Goal: Transaction & Acquisition: Obtain resource

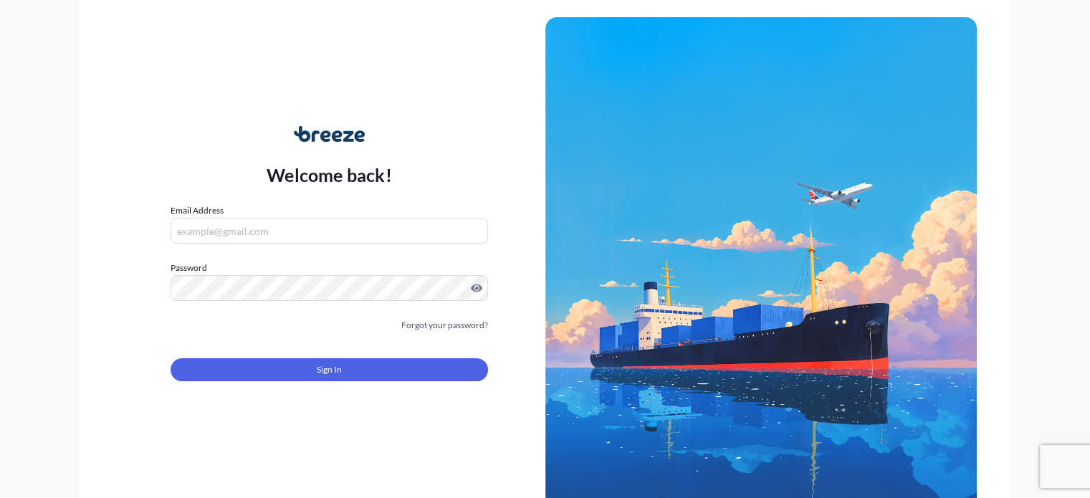
type input "[EMAIL_ADDRESS][DOMAIN_NAME]"
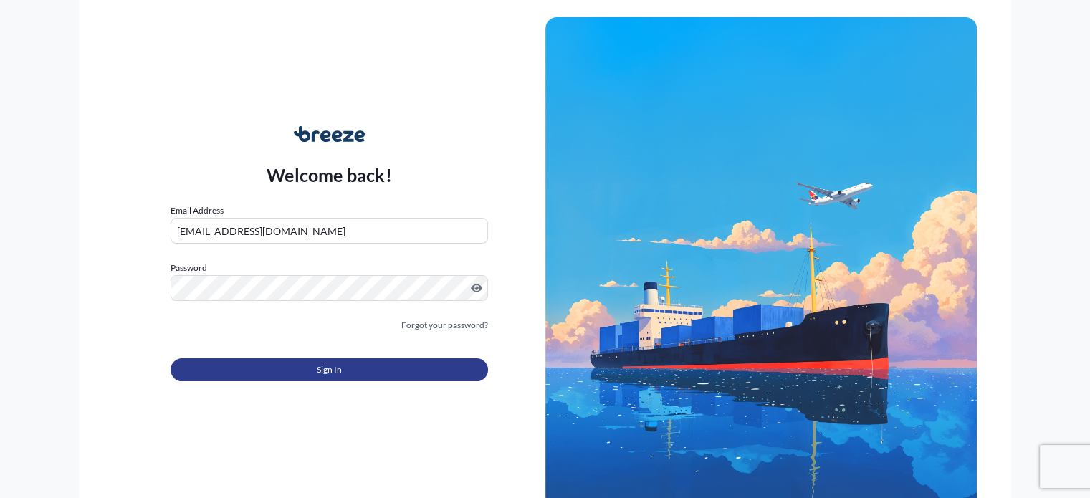
click at [227, 358] on button "Sign In" at bounding box center [329, 369] width 317 height 23
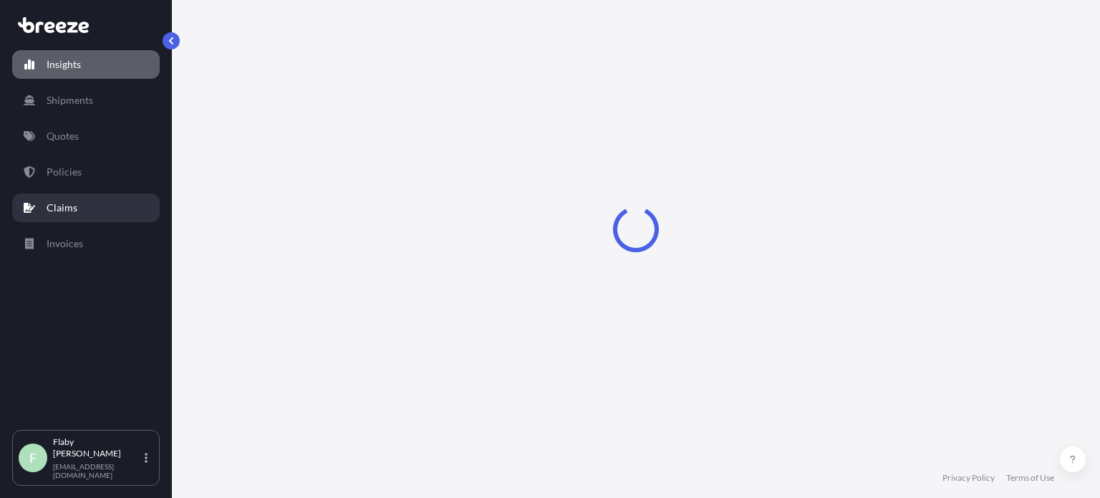
select select "2025"
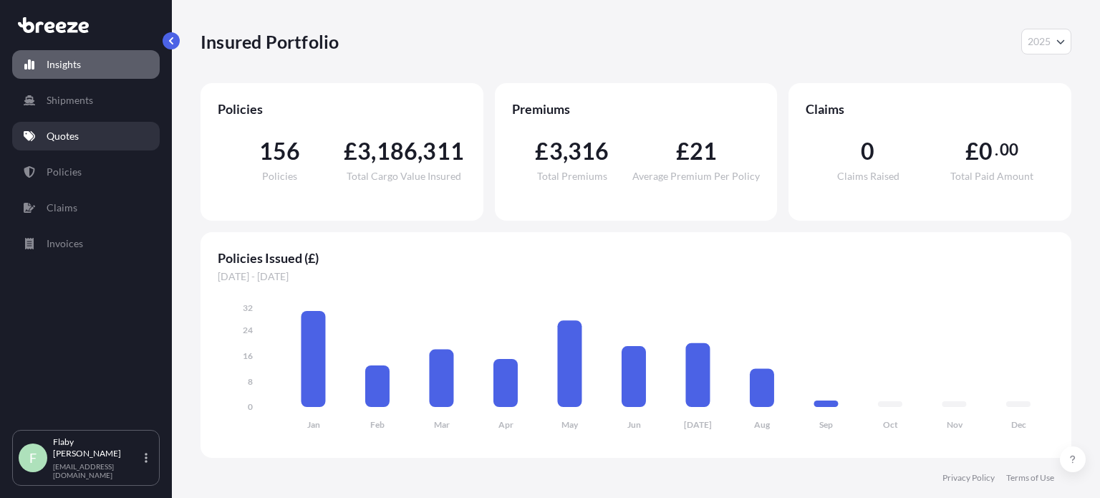
click at [75, 143] on link "Quotes" at bounding box center [86, 136] width 148 height 29
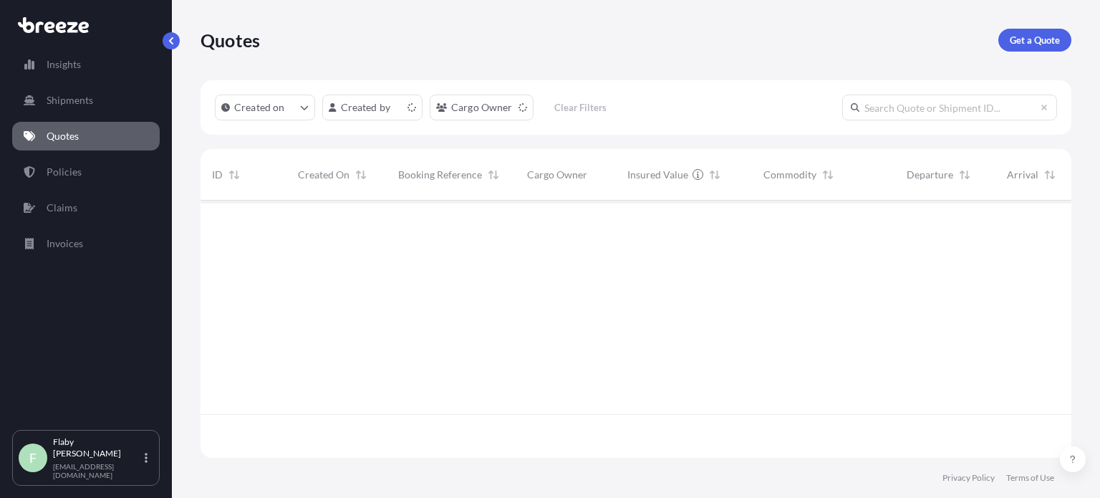
scroll to position [254, 860]
click at [1046, 37] on p "Get a Quote" at bounding box center [1035, 40] width 50 height 14
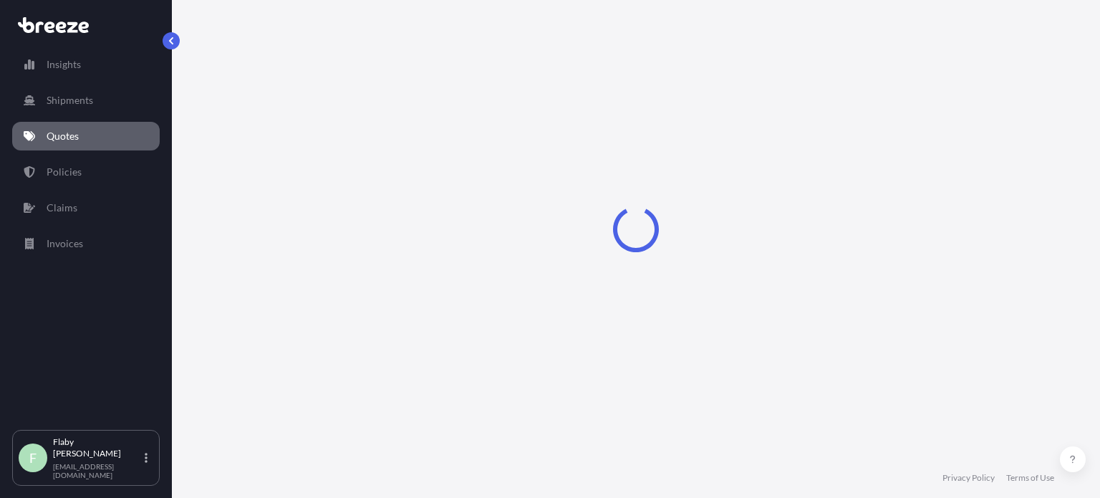
select select "Road"
select select "Sea"
select select "1"
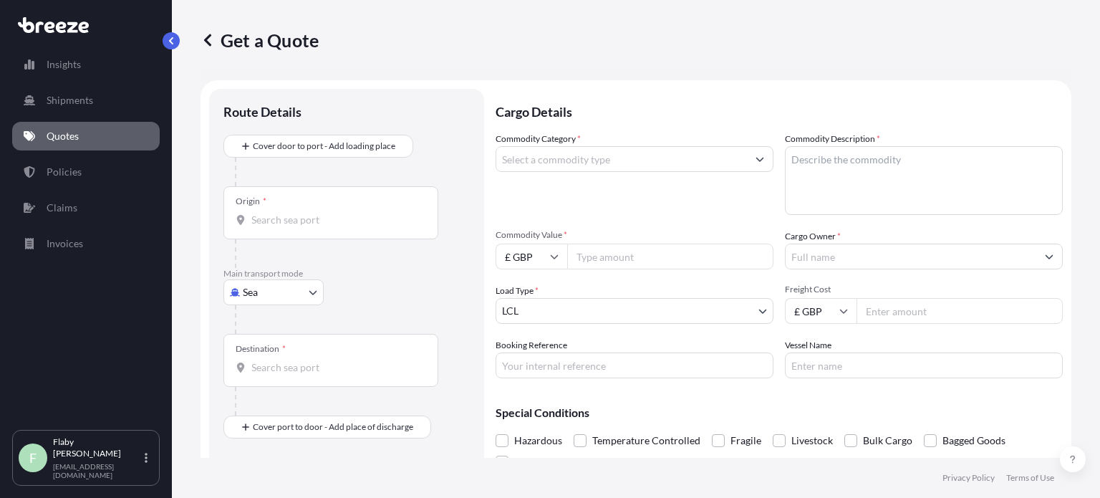
scroll to position [23, 0]
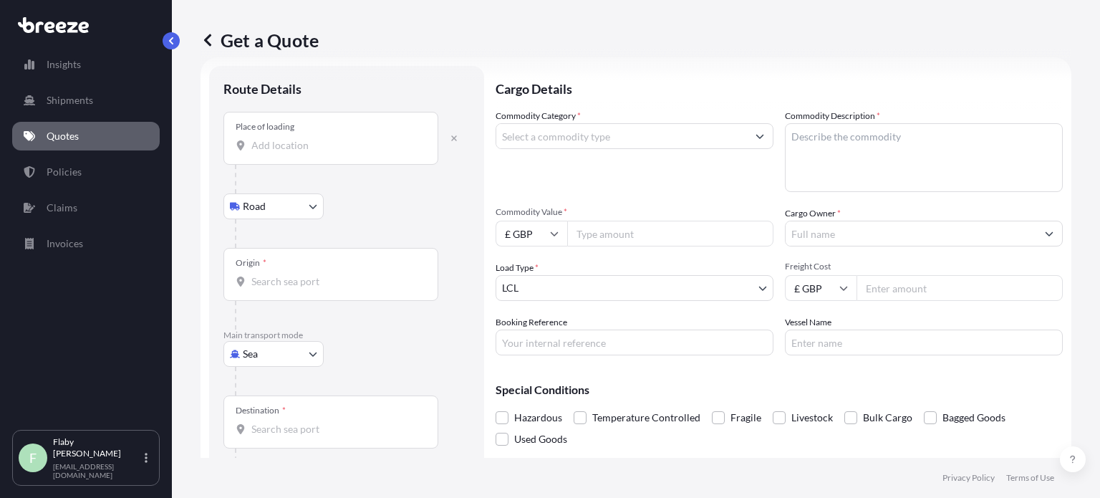
click at [296, 134] on div "Place of loading" at bounding box center [331, 138] width 215 height 53
click at [296, 138] on input "Place of loading" at bounding box center [335, 145] width 169 height 14
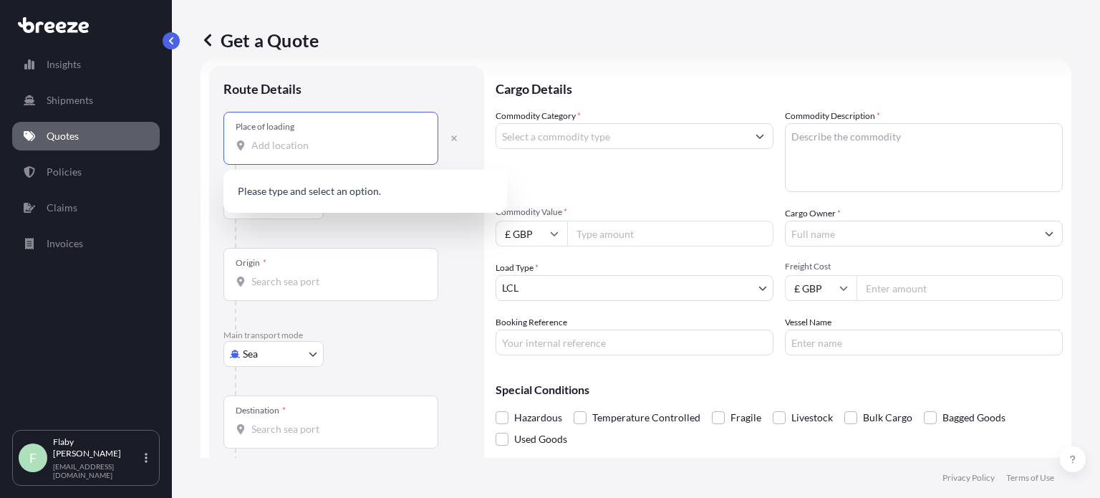
click at [294, 142] on input "Place of loading" at bounding box center [335, 145] width 169 height 14
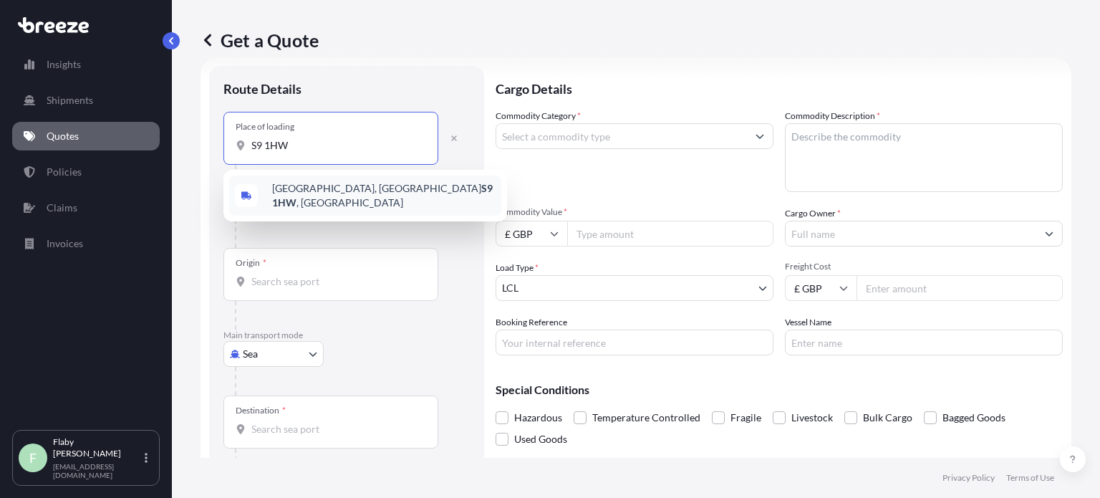
click at [303, 182] on div "[STREET_ADDRESS]" at bounding box center [365, 196] width 272 height 40
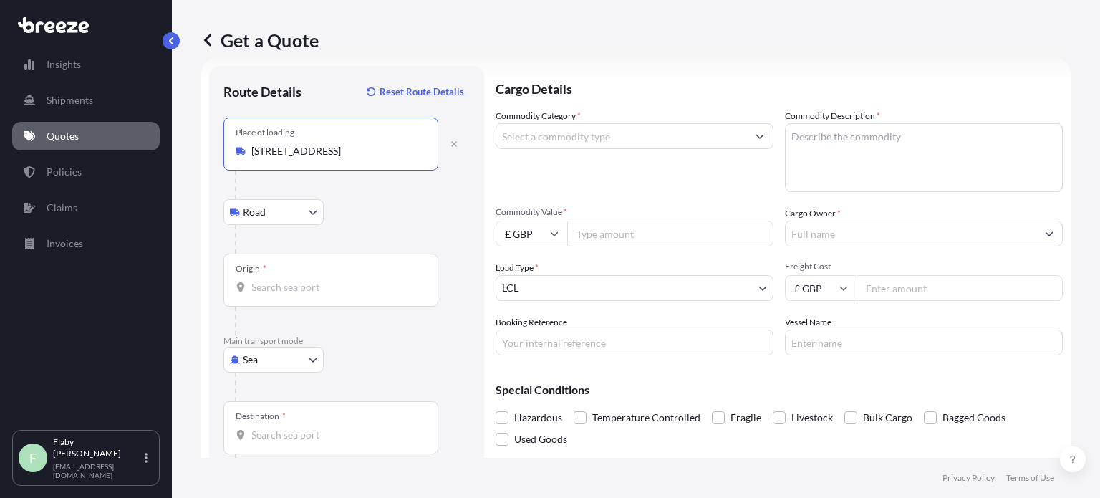
type input "[STREET_ADDRESS]"
click at [264, 277] on div "Origin *" at bounding box center [331, 280] width 215 height 53
click at [264, 280] on input "Origin *" at bounding box center [335, 287] width 169 height 14
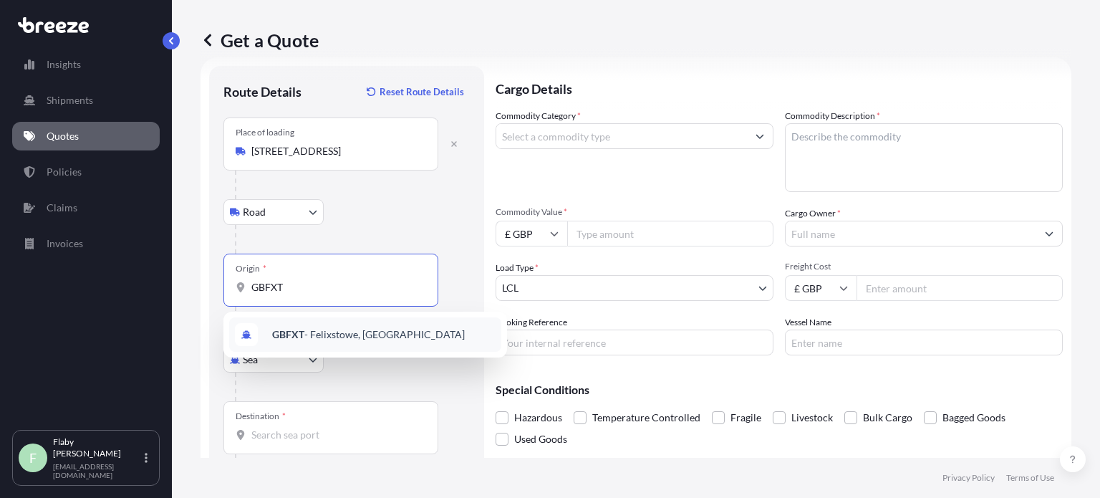
click at [311, 335] on span "GBFXT - Felixstowe, [GEOGRAPHIC_DATA]" at bounding box center [368, 334] width 193 height 14
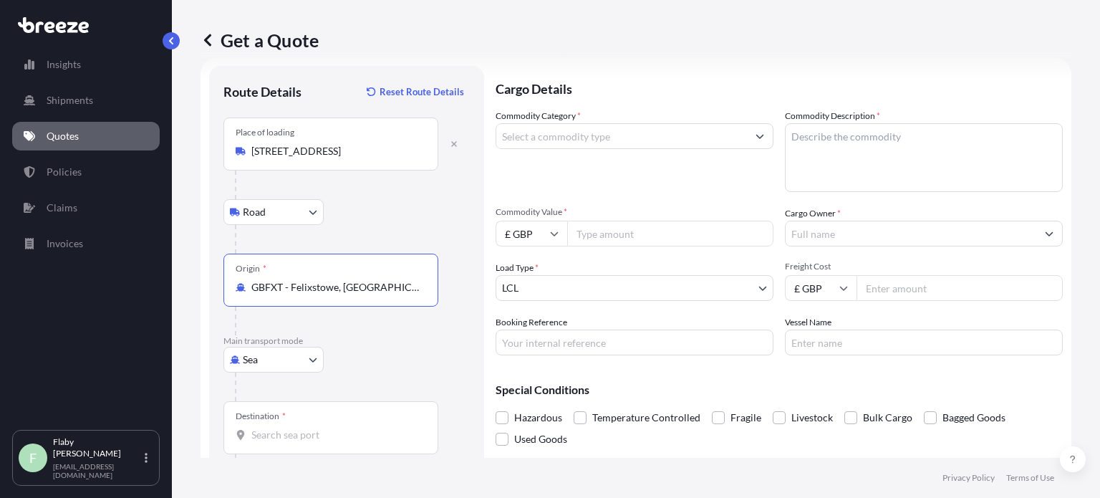
type input "GBFXT - Felixstowe, [GEOGRAPHIC_DATA]"
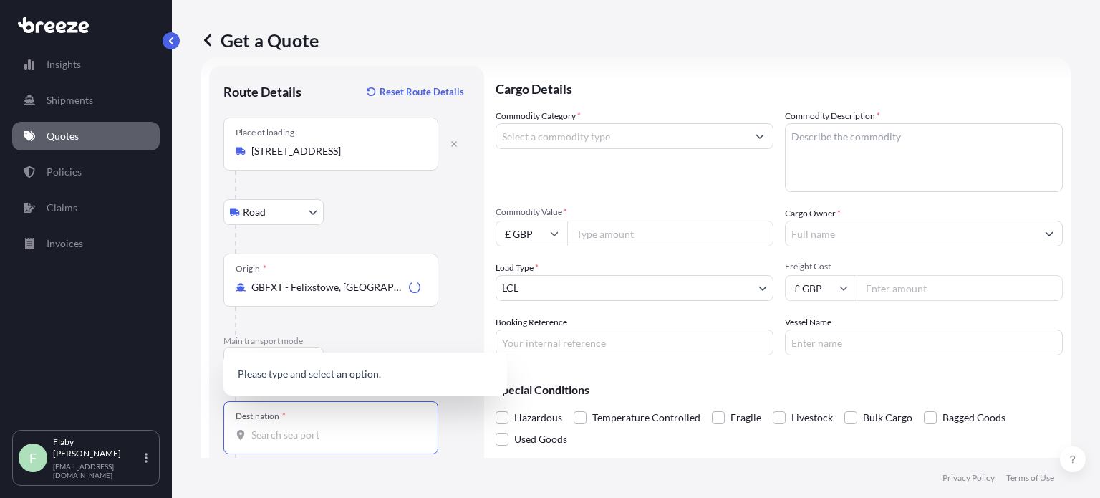
click at [281, 438] on input "Destination *" at bounding box center [335, 435] width 169 height 14
click at [286, 438] on input "Destination *" at bounding box center [335, 435] width 169 height 14
click at [307, 365] on span "SGSIN - [GEOGRAPHIC_DATA], [GEOGRAPHIC_DATA]" at bounding box center [384, 369] width 224 height 29
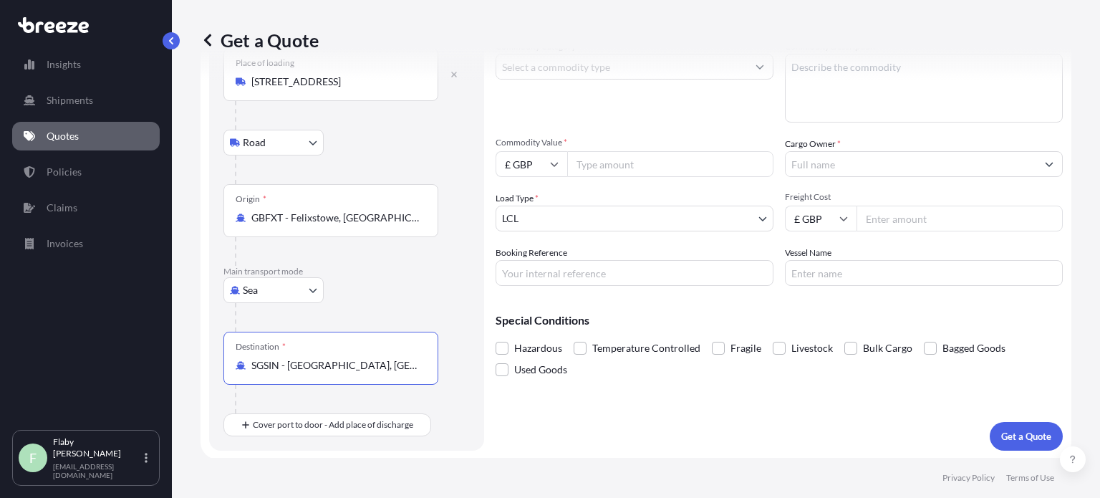
scroll to position [0, 0]
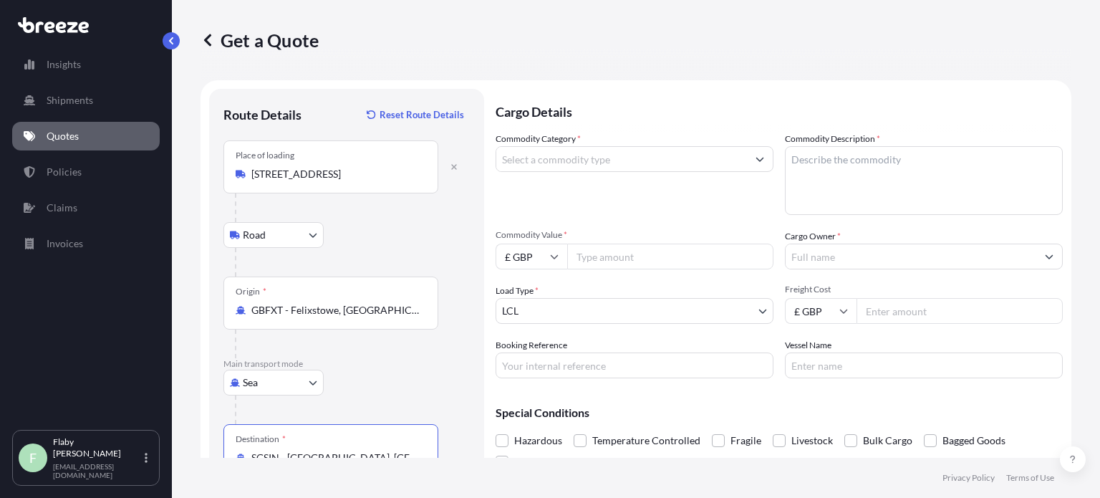
type input "SGSIN - [GEOGRAPHIC_DATA], [GEOGRAPHIC_DATA]"
click at [569, 163] on input "Commodity Category *" at bounding box center [622, 159] width 251 height 26
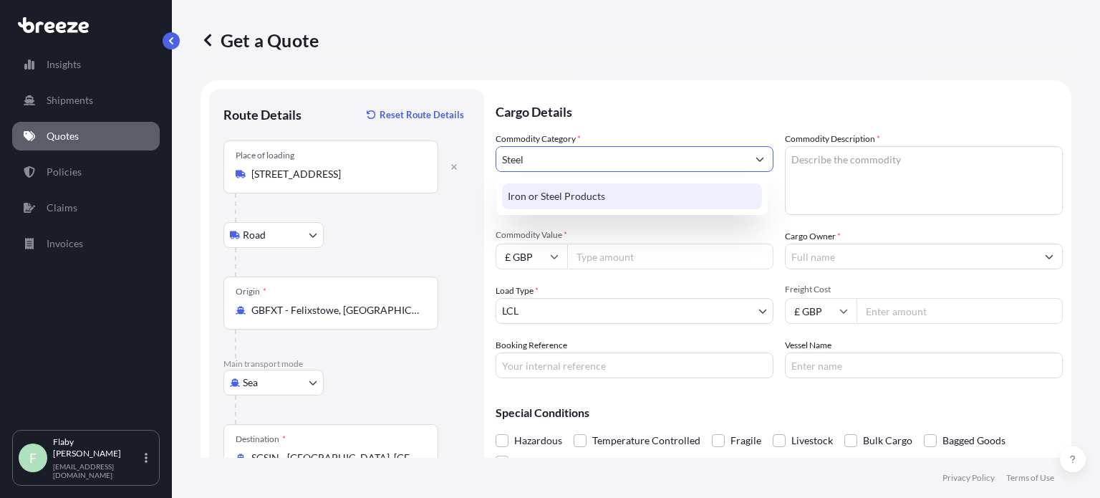
click at [600, 191] on div "Iron or Steel Products" at bounding box center [632, 196] width 260 height 26
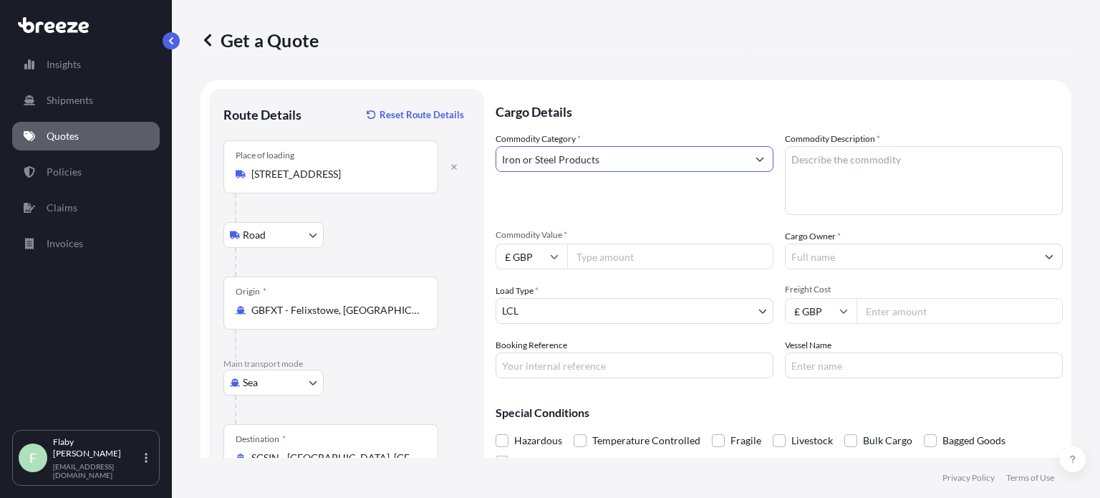
type input "Iron or Steel Products"
click at [861, 156] on textarea "Commodity Description *" at bounding box center [924, 180] width 278 height 69
type textarea "Steel Coils"
click at [580, 259] on input "Commodity Value *" at bounding box center [670, 257] width 206 height 26
type input "39500"
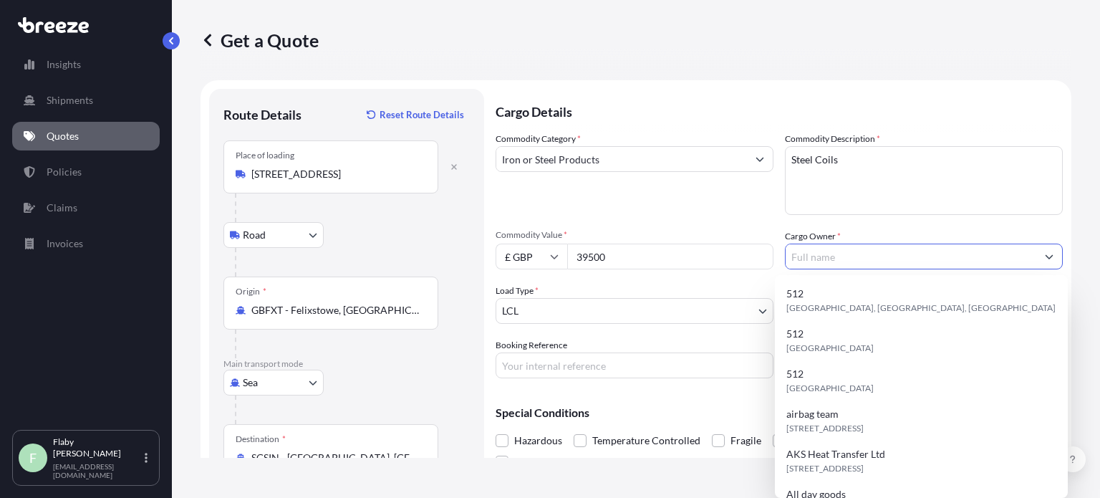
click at [833, 259] on input "Cargo Owner *" at bounding box center [911, 257] width 251 height 26
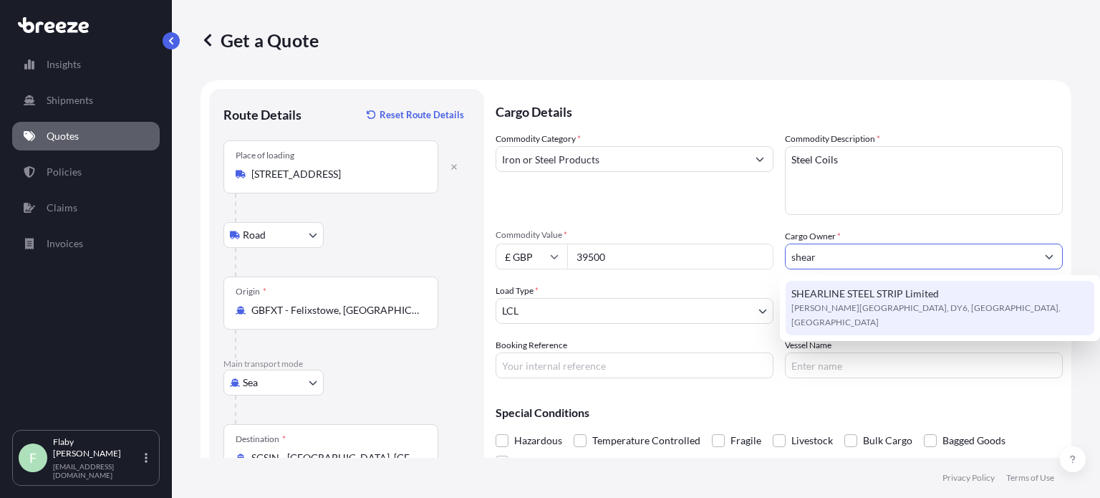
click at [876, 303] on span "[PERSON_NAME][GEOGRAPHIC_DATA], DY6, [GEOGRAPHIC_DATA], [GEOGRAPHIC_DATA]" at bounding box center [940, 315] width 297 height 29
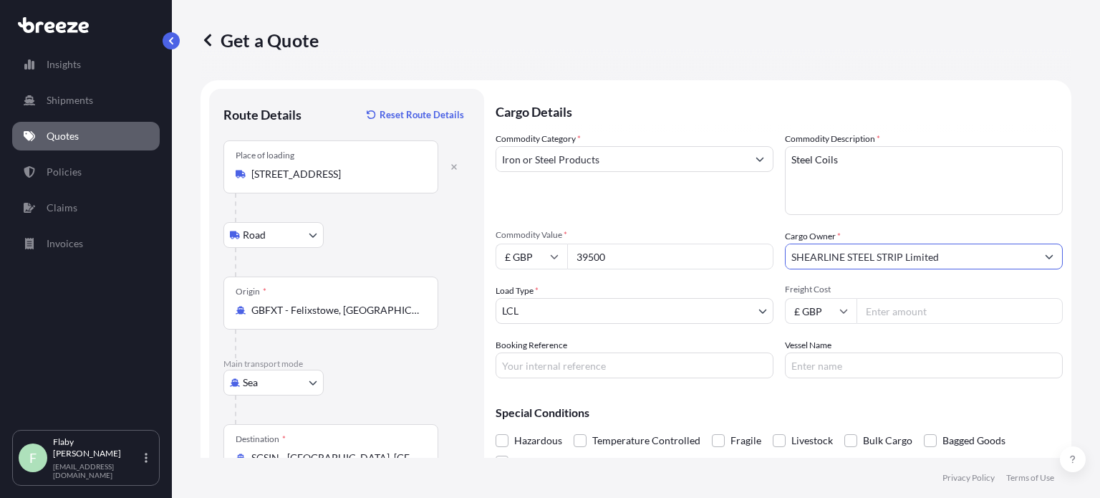
type input "SHEARLINE STEEL STRIP Limited"
click at [641, 312] on body "15 options available. 10 options available. 1 option available. 0 options avail…" at bounding box center [550, 249] width 1100 height 498
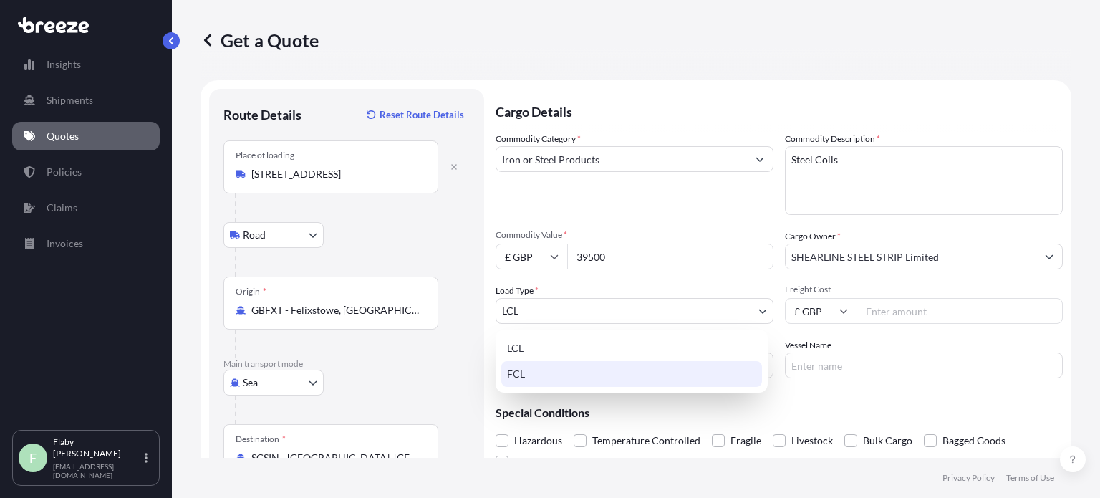
click at [542, 378] on div "FCL" at bounding box center [632, 374] width 261 height 26
select select "2"
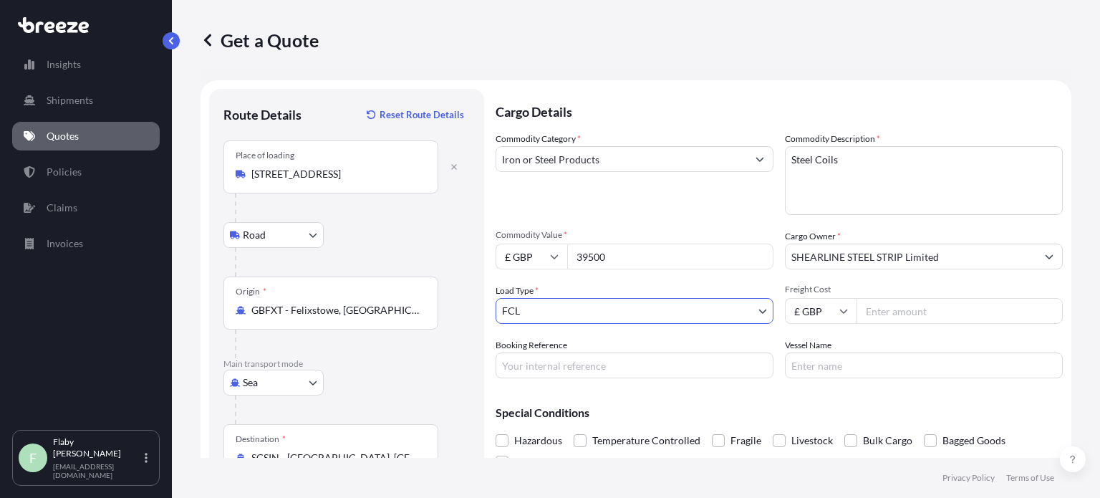
click at [886, 315] on input "Freight Cost" at bounding box center [960, 311] width 206 height 26
type input "1440"
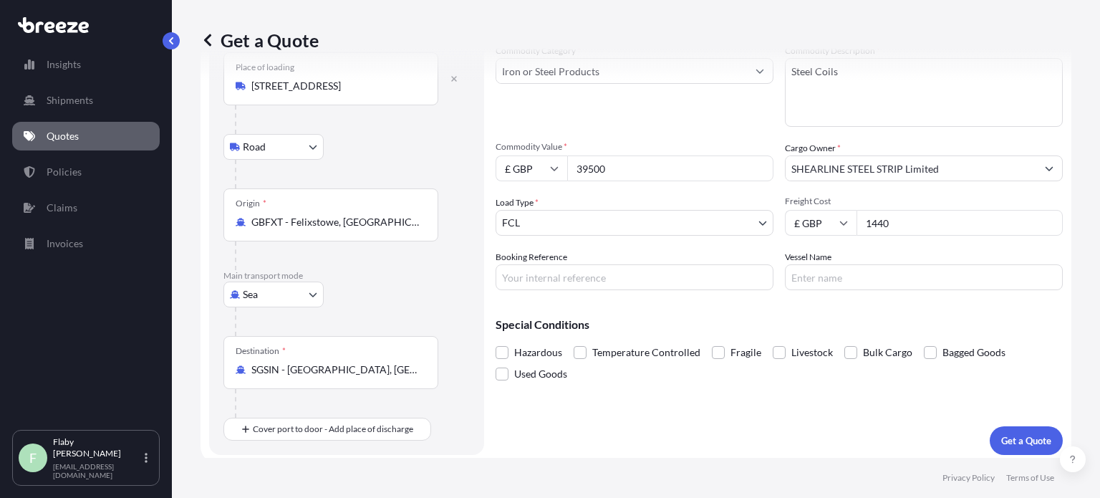
scroll to position [92, 0]
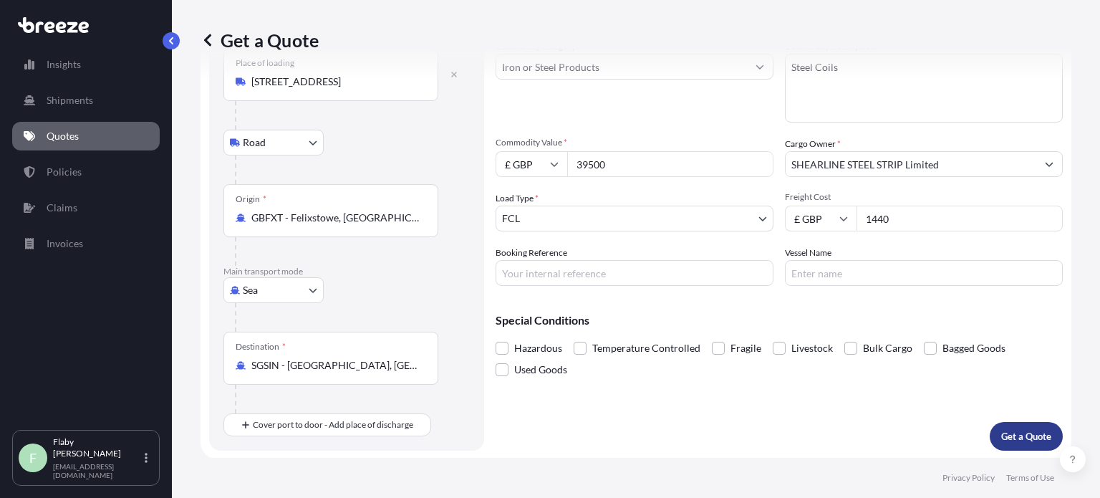
click at [1002, 432] on p "Get a Quote" at bounding box center [1027, 436] width 50 height 14
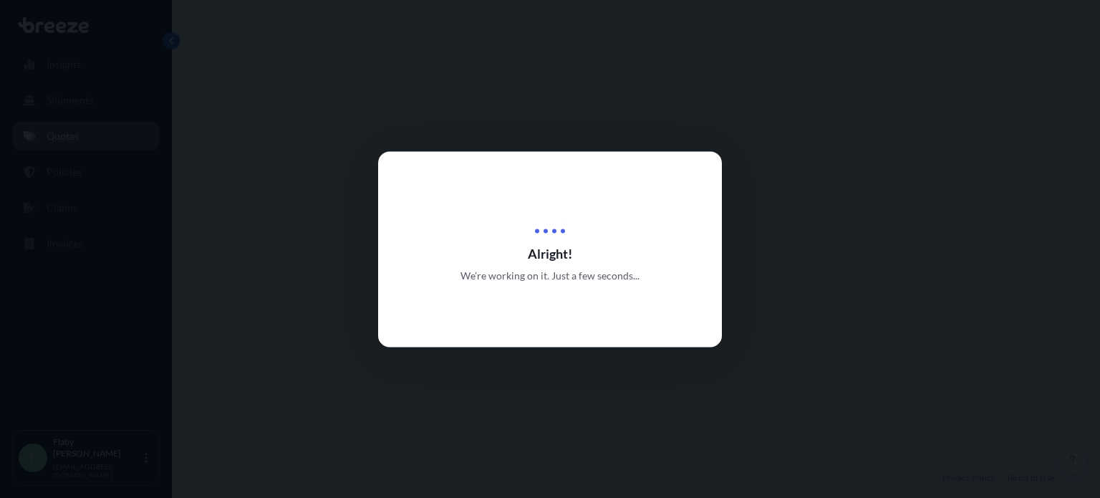
select select "Road"
select select "Sea"
select select "2"
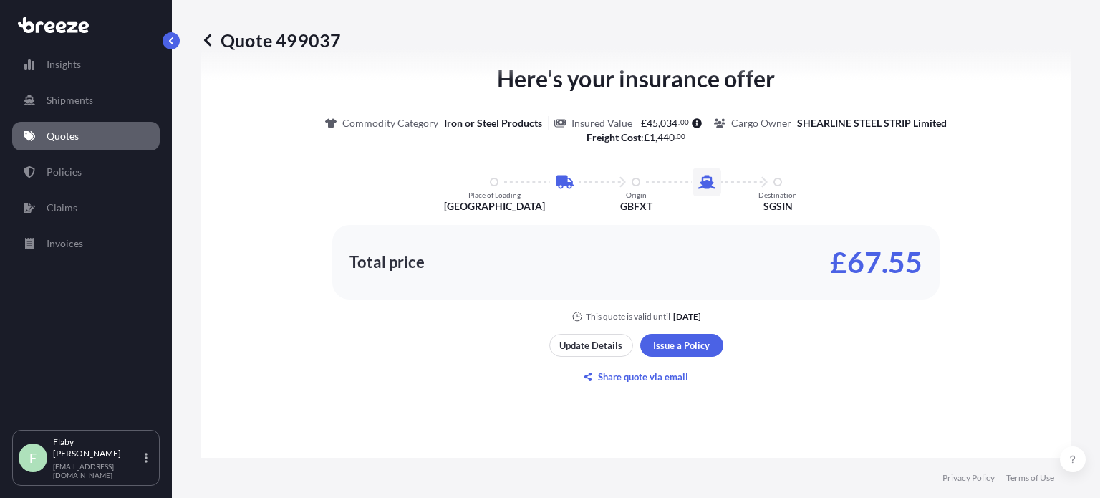
scroll to position [774, 0]
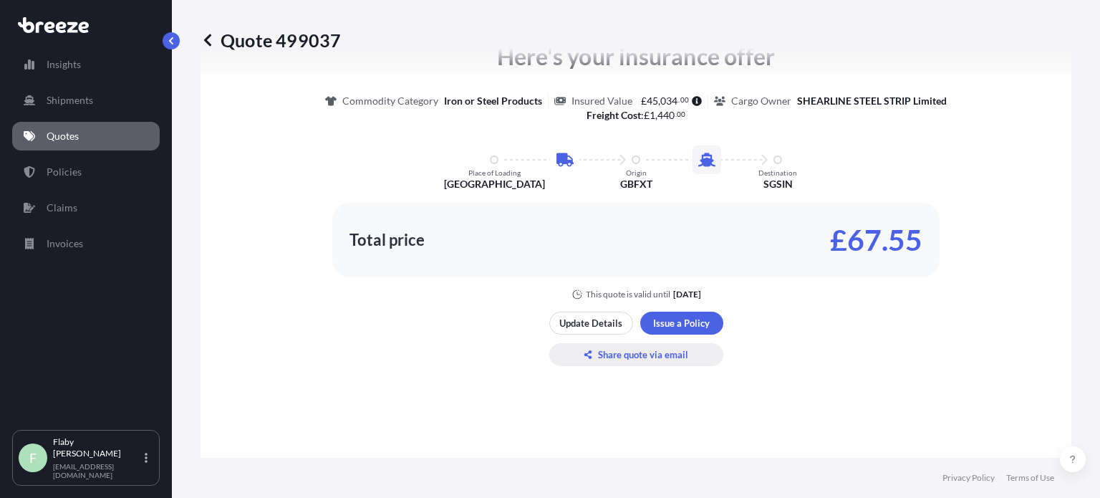
click at [660, 350] on p "Share quote via email" at bounding box center [643, 354] width 90 height 14
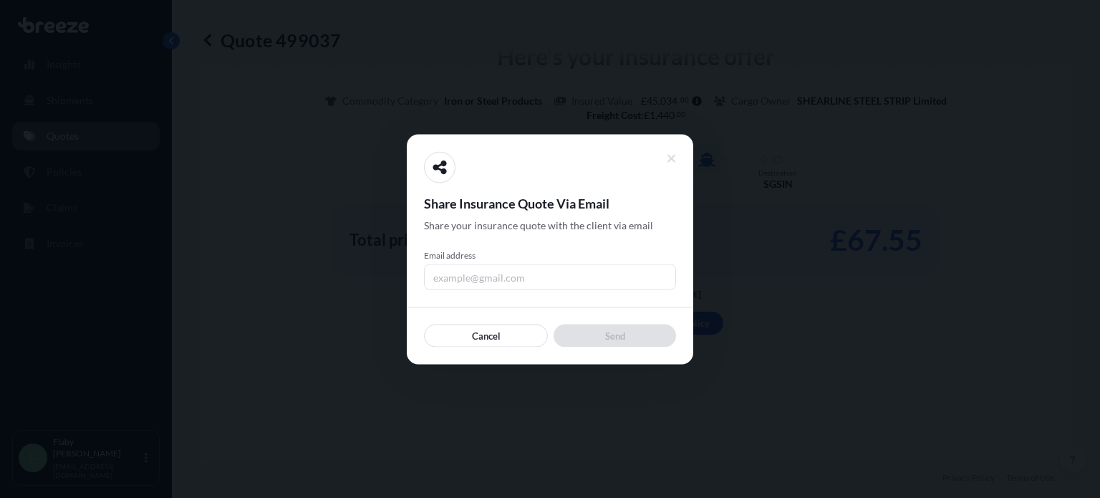
click at [524, 273] on input "Email address" at bounding box center [550, 277] width 252 height 26
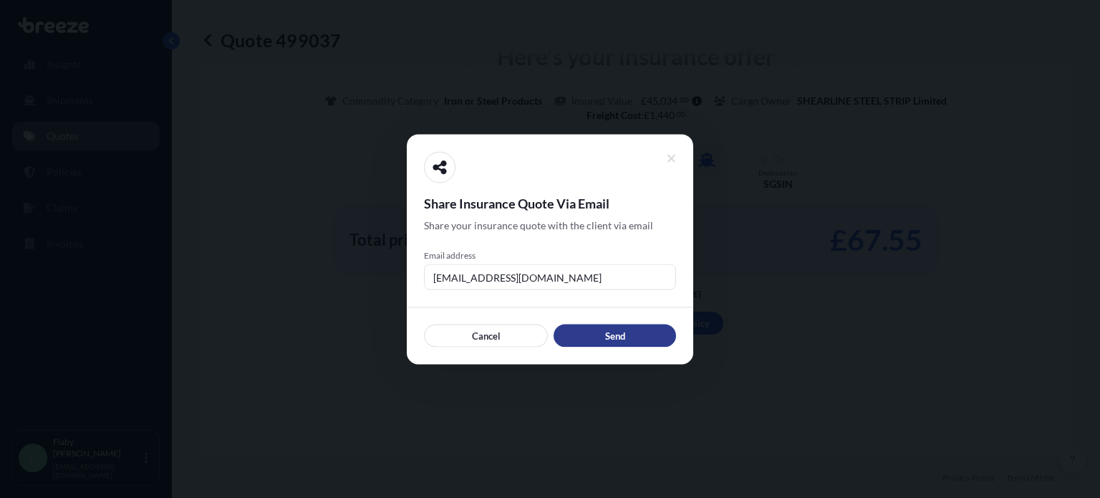
type input "[EMAIL_ADDRESS][DOMAIN_NAME]"
